Goal: Information Seeking & Learning: Learn about a topic

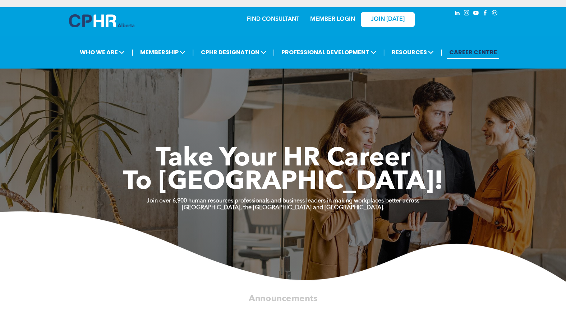
click at [328, 19] on link "MEMBER LOGIN" at bounding box center [332, 20] width 45 height 6
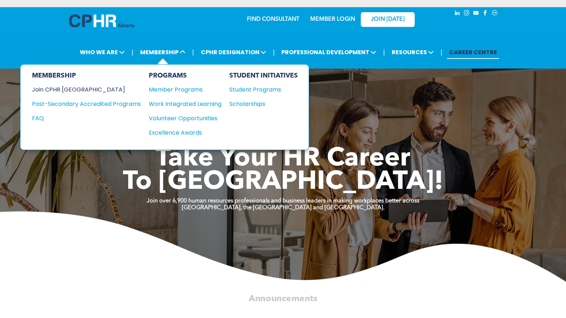
click at [59, 87] on div "Join CPHR [GEOGRAPHIC_DATA]" at bounding box center [81, 89] width 98 height 9
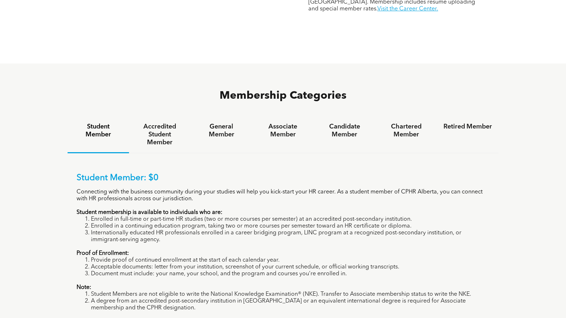
scroll to position [467, 0]
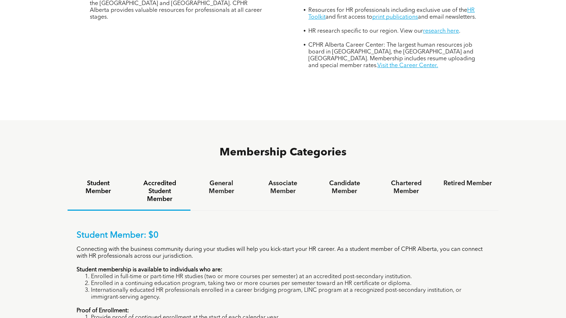
click at [170, 180] on h4 "Accredited Student Member" at bounding box center [160, 192] width 49 height 24
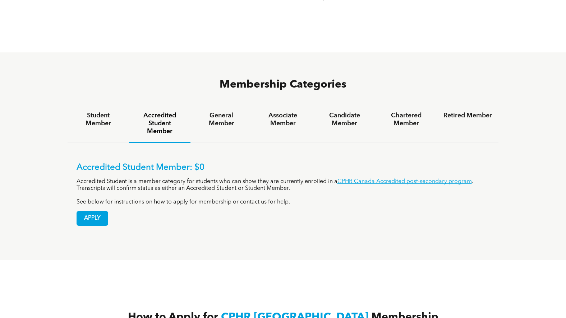
scroll to position [431, 0]
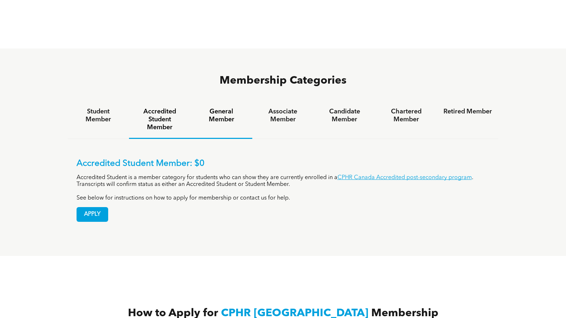
click at [222, 108] on h4 "General Member" at bounding box center [221, 116] width 49 height 16
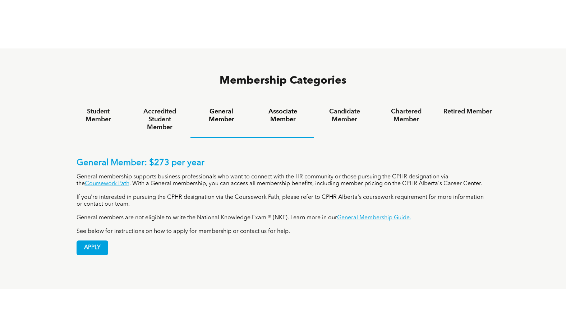
click at [279, 108] on h4 "Associate Member" at bounding box center [283, 116] width 49 height 16
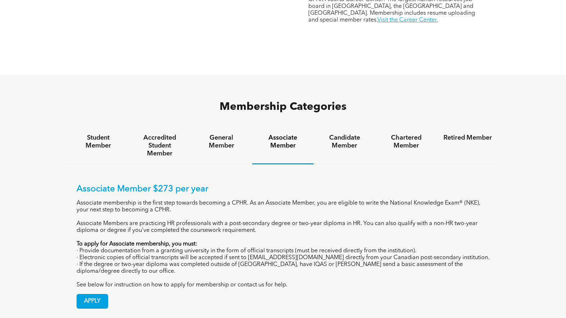
scroll to position [395, 0]
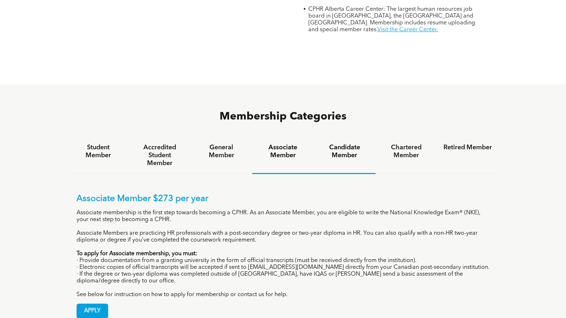
click at [351, 144] on h4 "Candidate Member" at bounding box center [344, 152] width 49 height 16
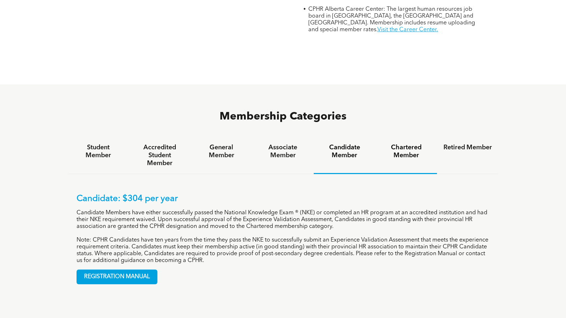
click at [414, 144] on h4 "Chartered Member" at bounding box center [406, 152] width 49 height 16
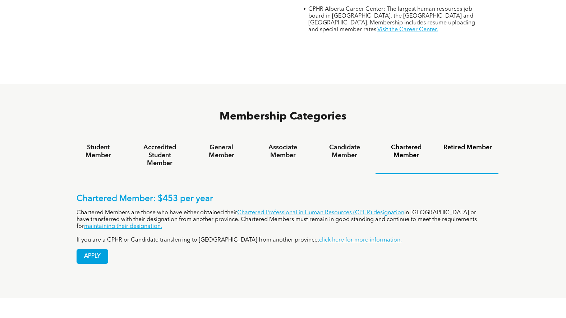
click at [463, 144] on h4 "Retired Member" at bounding box center [468, 148] width 49 height 8
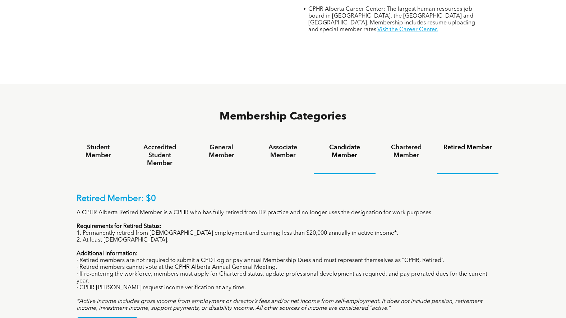
click at [341, 144] on h4 "Candidate Member" at bounding box center [344, 152] width 49 height 16
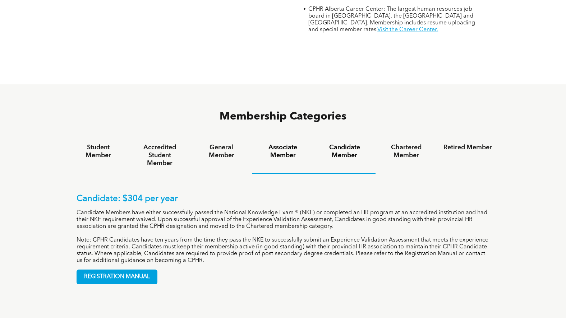
click at [281, 144] on h4 "Associate Member" at bounding box center [283, 152] width 49 height 16
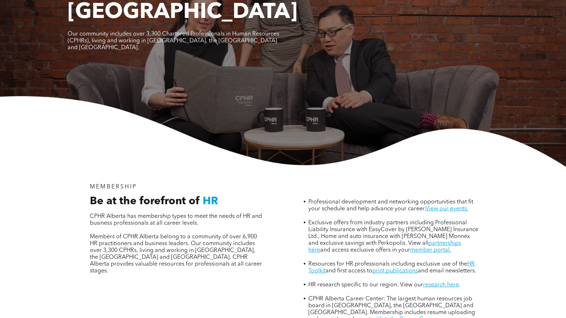
scroll to position [0, 0]
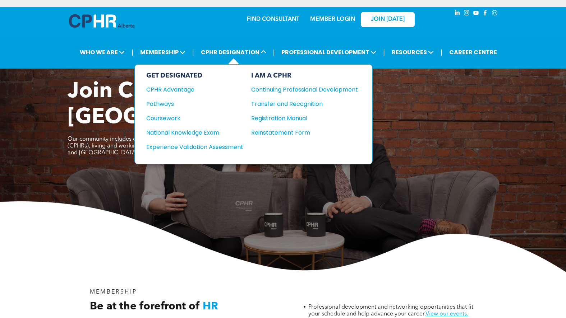
click at [166, 109] on div "GET DESIGNATED CPHR Advantage Pathways Coursework National Knowledge Exam" at bounding box center [194, 114] width 97 height 85
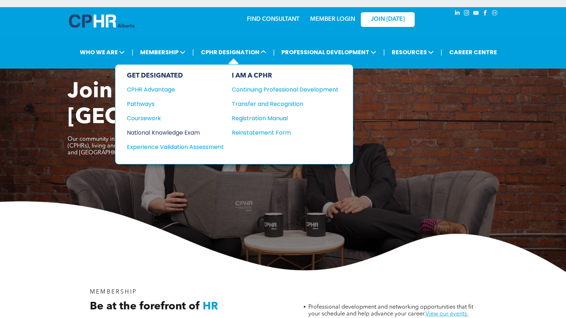
click at [175, 133] on div "National Knowledge Exam" at bounding box center [170, 132] width 87 height 9
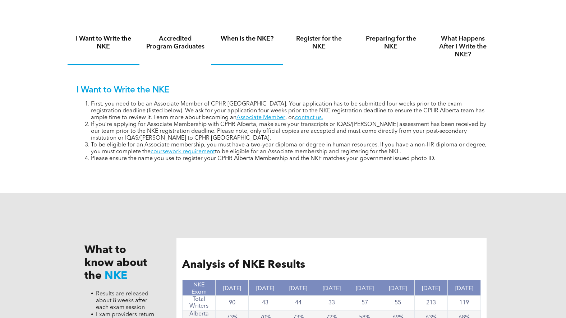
scroll to position [503, 0]
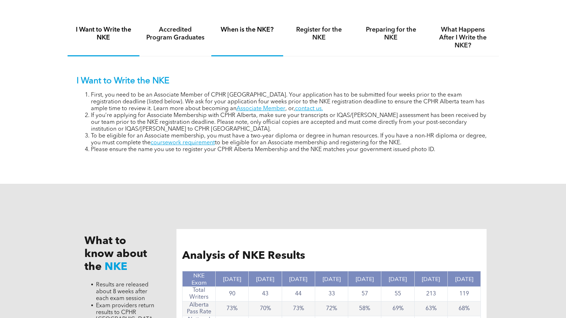
click at [262, 30] on h4 "When is the NKE?" at bounding box center [247, 30] width 59 height 8
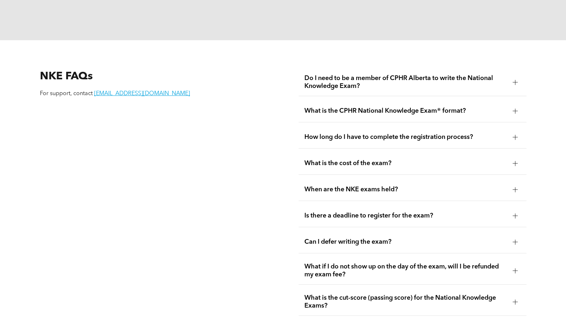
scroll to position [935, 0]
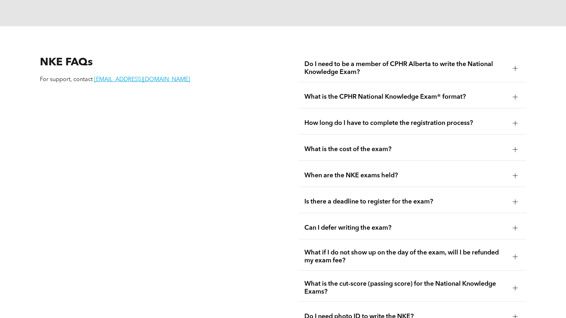
click at [333, 60] on span "Do I need to be a member of CPHR Alberta to write the National Knowledge Exam?" at bounding box center [405, 68] width 202 height 16
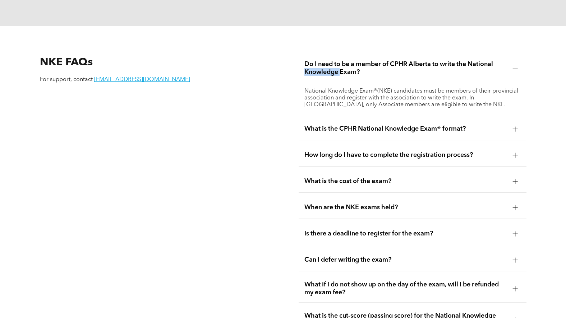
click at [333, 60] on span "Do I need to be a member of CPHR Alberta to write the National Knowledge Exam?" at bounding box center [405, 68] width 202 height 16
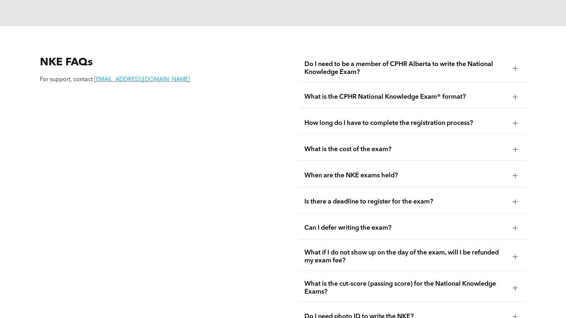
drag, startPoint x: 333, startPoint y: 59, endPoint x: 248, endPoint y: 107, distance: 97.2
click at [243, 107] on div "NKE FAQs For support, contact registrar@cphrab.ca" at bounding box center [153, 191] width 239 height 285
click at [324, 93] on span "What is the CPHR National Knowledge Exam® format?" at bounding box center [405, 97] width 202 height 8
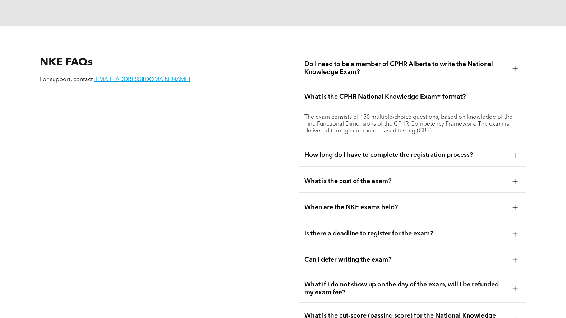
click at [334, 93] on span "What is the CPHR National Knowledge Exam® format?" at bounding box center [405, 97] width 202 height 8
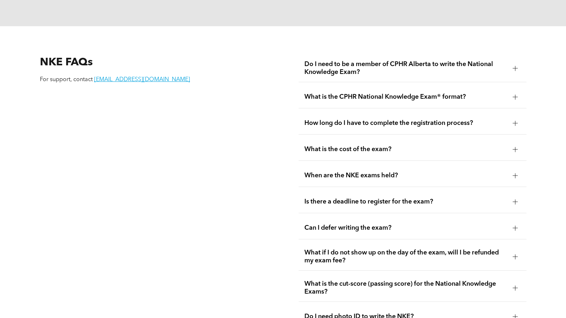
click at [343, 95] on div "What is the CPHR National Knowledge Exam® format?" at bounding box center [413, 97] width 228 height 23
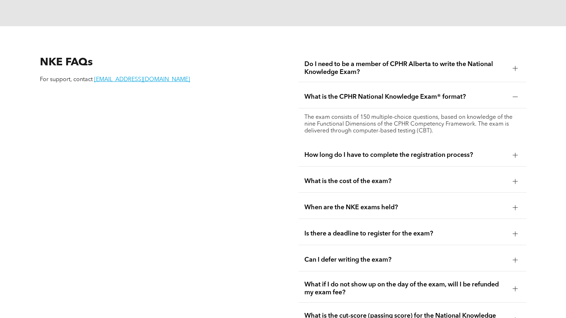
click at [342, 93] on div "What is the CPHR National Knowledge Exam® format?" at bounding box center [413, 97] width 228 height 23
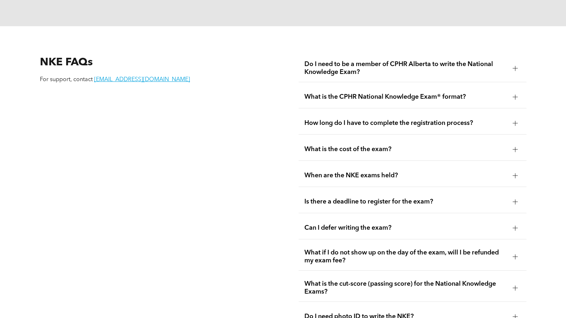
click at [345, 119] on span "How long do I have to complete the registration process?" at bounding box center [405, 123] width 202 height 8
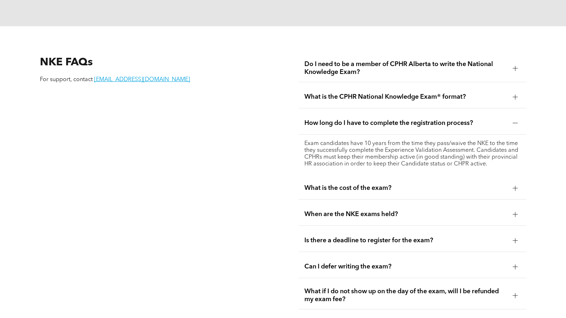
click at [345, 119] on span "How long do I have to complete the registration process?" at bounding box center [405, 123] width 202 height 8
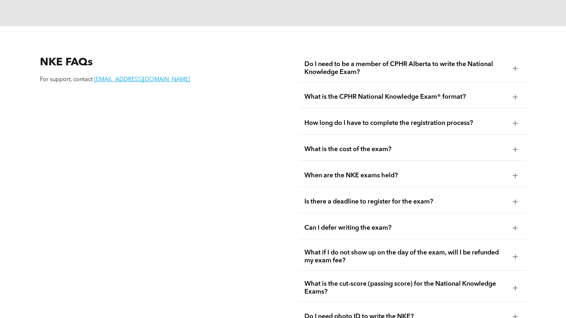
click at [351, 146] on span "What is the cost of the exam?" at bounding box center [405, 150] width 202 height 8
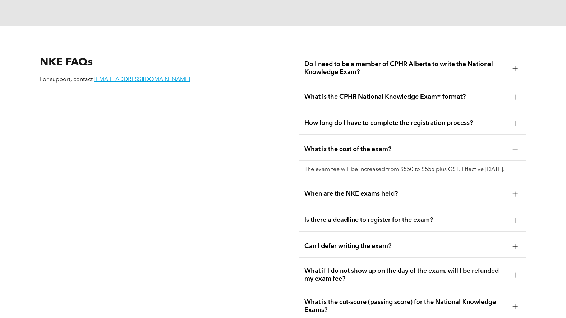
click at [352, 146] on span "What is the cost of the exam?" at bounding box center [405, 150] width 202 height 8
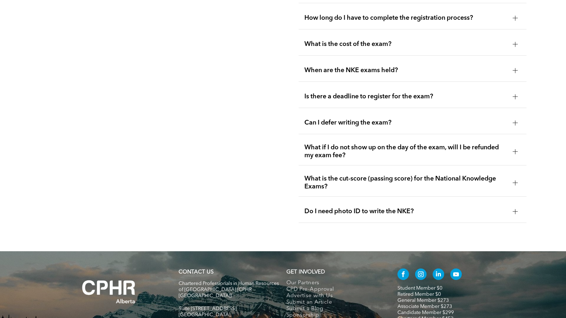
scroll to position [1042, 0]
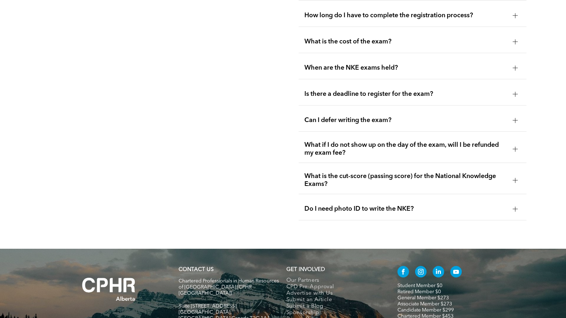
click at [360, 64] on span "When are the NKE exams held?" at bounding box center [405, 68] width 202 height 8
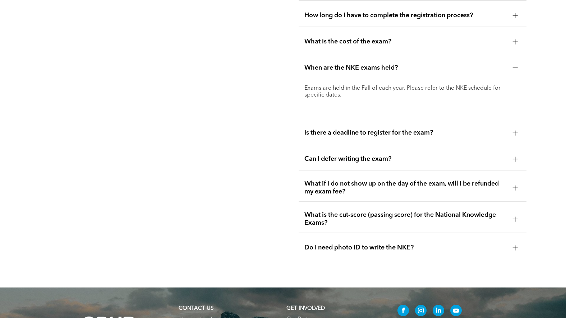
click at [361, 64] on span "When are the NKE exams held?" at bounding box center [405, 68] width 202 height 8
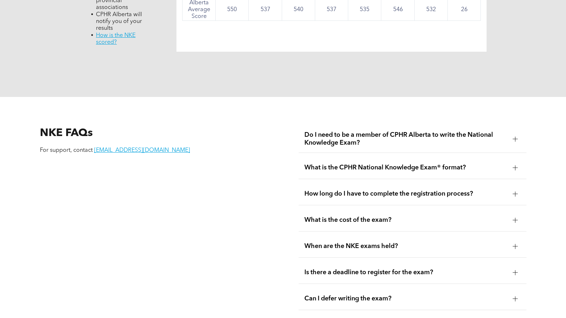
scroll to position [827, 0]
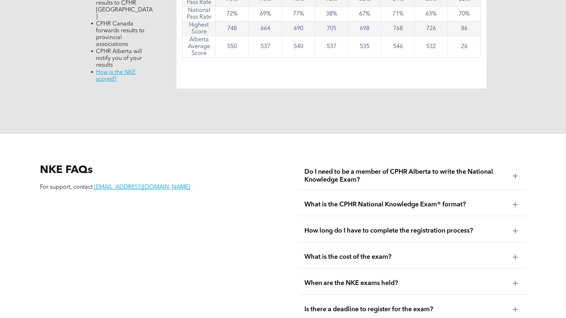
click at [390, 170] on span "Do I need to be a member of CPHR Alberta to write the National Knowledge Exam?" at bounding box center [405, 176] width 202 height 16
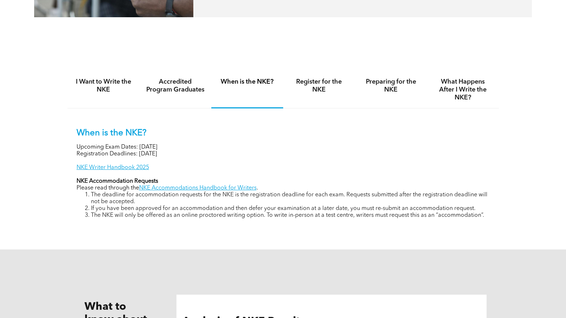
scroll to position [359, 0]
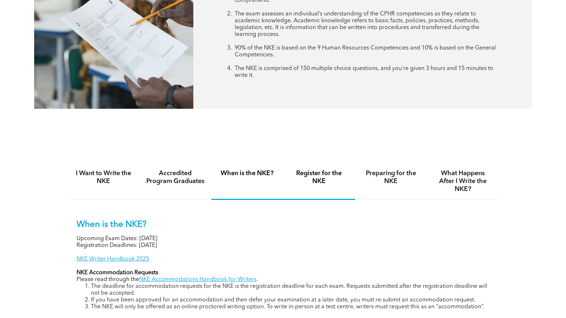
click at [313, 174] on h4 "Register for the NKE" at bounding box center [319, 178] width 59 height 16
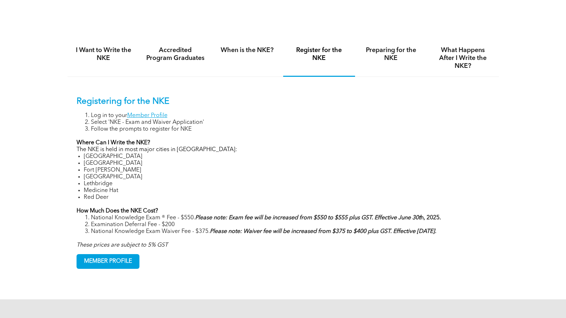
scroll to position [503, 0]
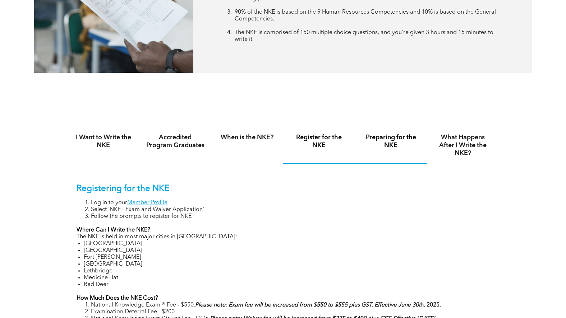
click at [393, 136] on h4 "Preparing for the NKE" at bounding box center [391, 142] width 59 height 16
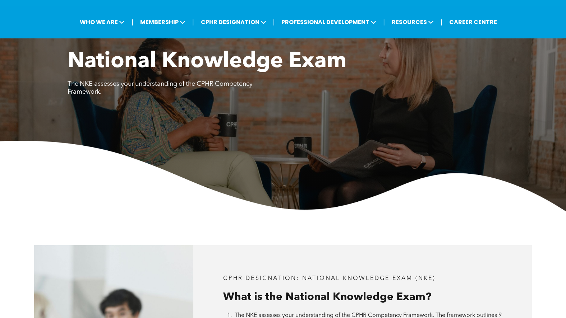
scroll to position [0, 0]
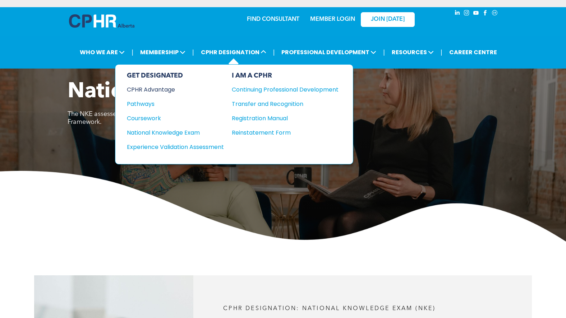
click at [156, 89] on div "CPHR Advantage" at bounding box center [170, 89] width 87 height 9
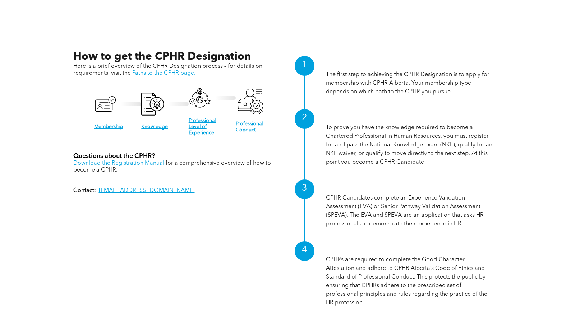
scroll to position [719, 0]
click at [133, 161] on link "Download the Registration Manual" at bounding box center [118, 164] width 91 height 6
